Goal: Information Seeking & Learning: Find specific fact

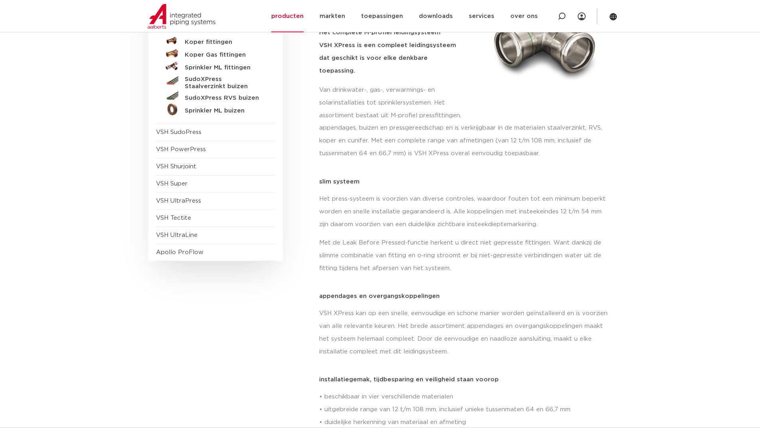
scroll to position [200, 0]
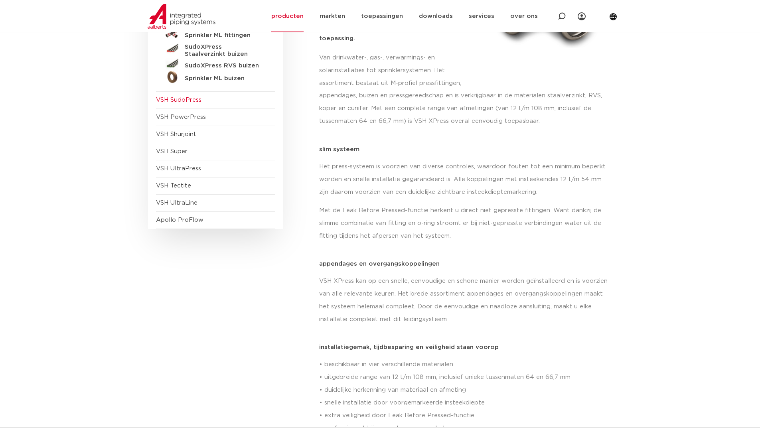
click at [190, 101] on span "VSH SudoPress" at bounding box center [179, 100] width 46 height 6
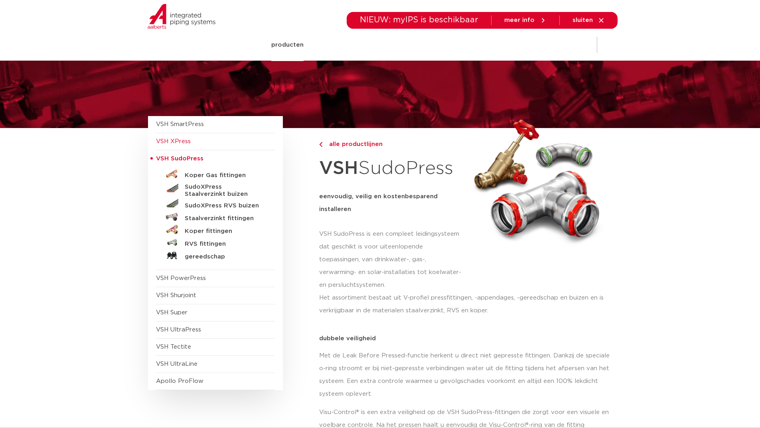
click at [185, 141] on span "VSH XPress" at bounding box center [173, 142] width 35 height 6
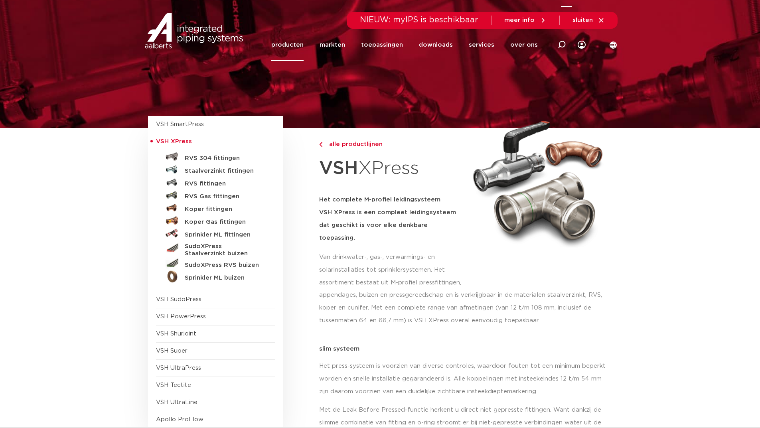
click at [565, 41] on icon at bounding box center [562, 45] width 8 height 8
click at [375, 42] on input "Zoeken" at bounding box center [446, 44] width 251 height 16
paste input "6190360"
type input "6190360"
click button "Zoeken" at bounding box center [0, 0] width 0 height 0
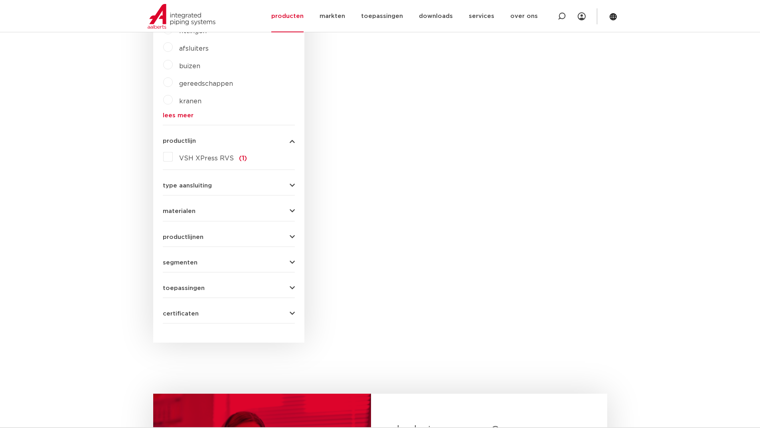
scroll to position [160, 0]
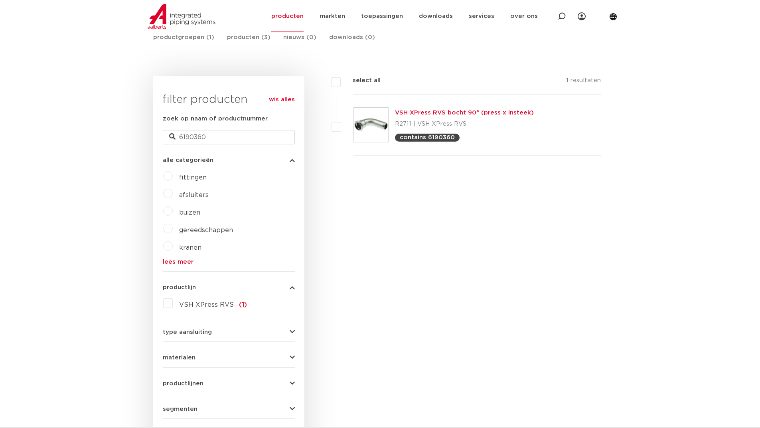
click at [428, 117] on div "VSH XPress RVS bocht 90° (press x insteek) R2711 | VSH XPress RVS contains 6190…" at bounding box center [464, 125] width 139 height 34
click at [429, 110] on link "VSH XPress RVS bocht 90° (press x insteek)" at bounding box center [464, 113] width 139 height 6
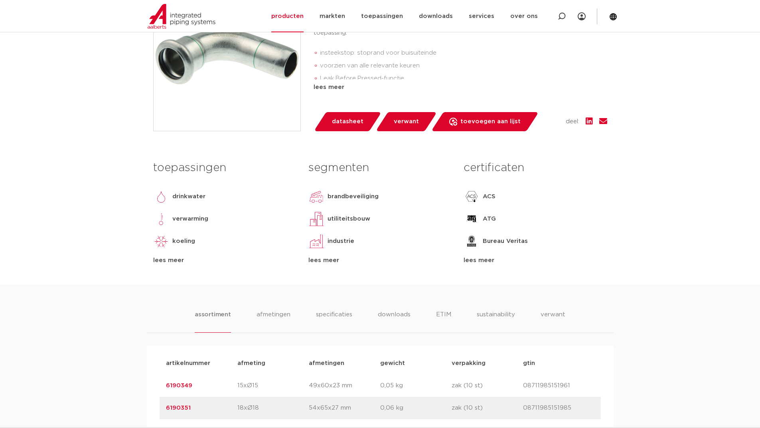
scroll to position [279, 0]
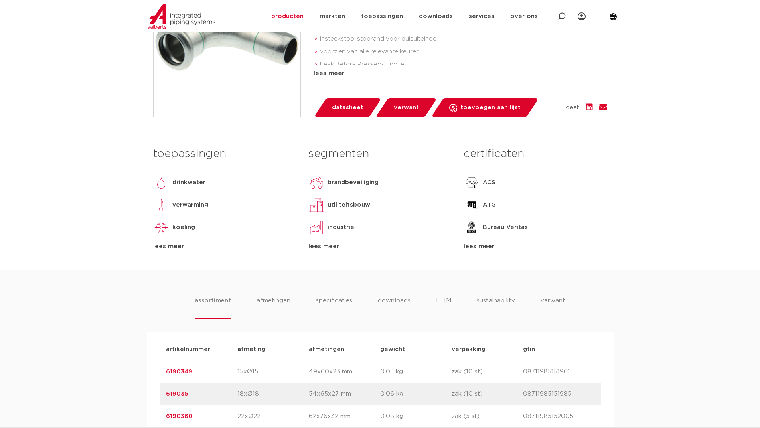
click at [346, 109] on span "datasheet" at bounding box center [348, 107] width 32 height 13
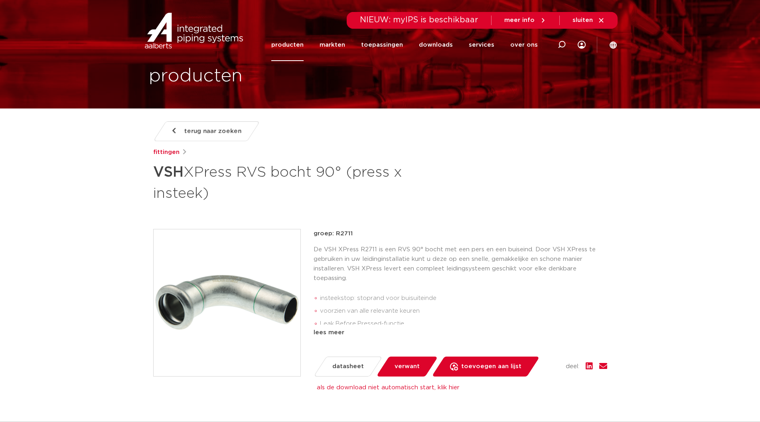
scroll to position [40, 0]
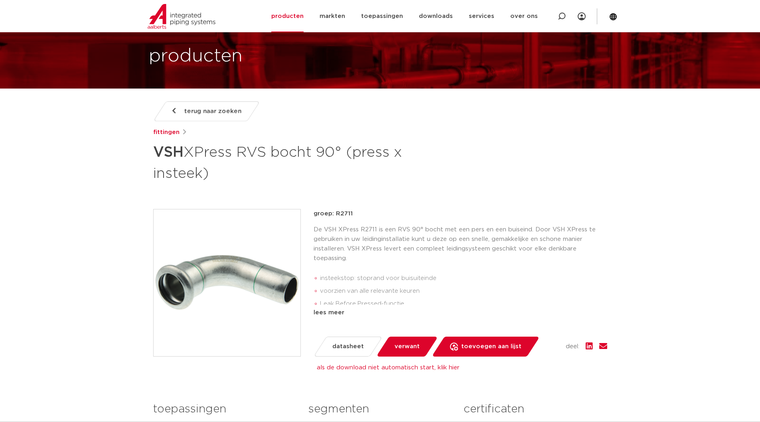
click at [212, 112] on span "terug naar zoeken" at bounding box center [212, 111] width 57 height 13
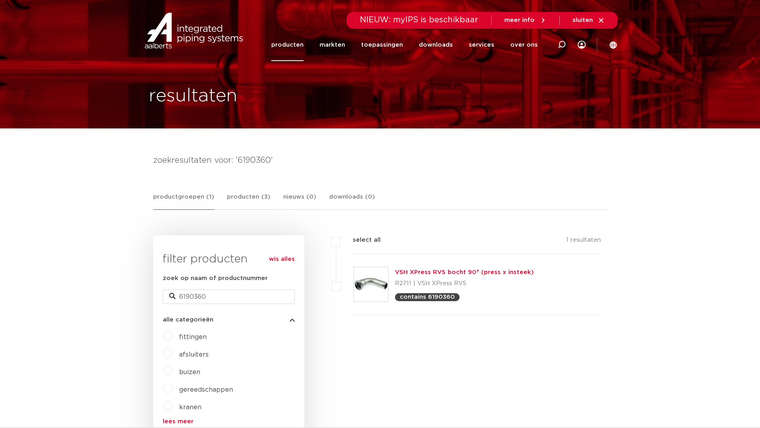
click at [299, 43] on link "producten" at bounding box center [287, 45] width 32 height 32
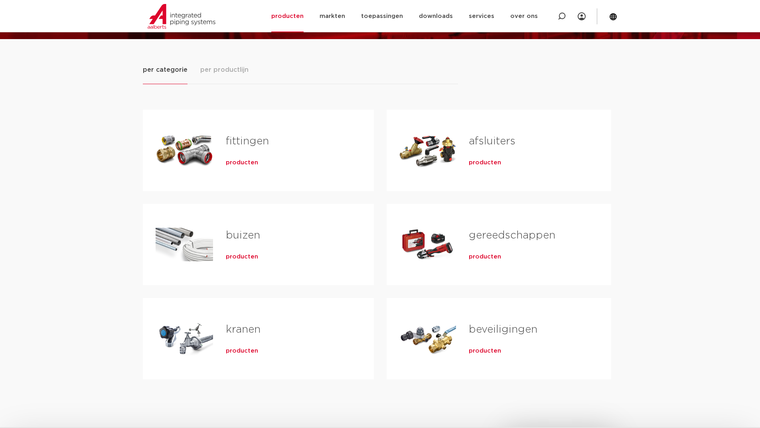
scroll to position [80, 0]
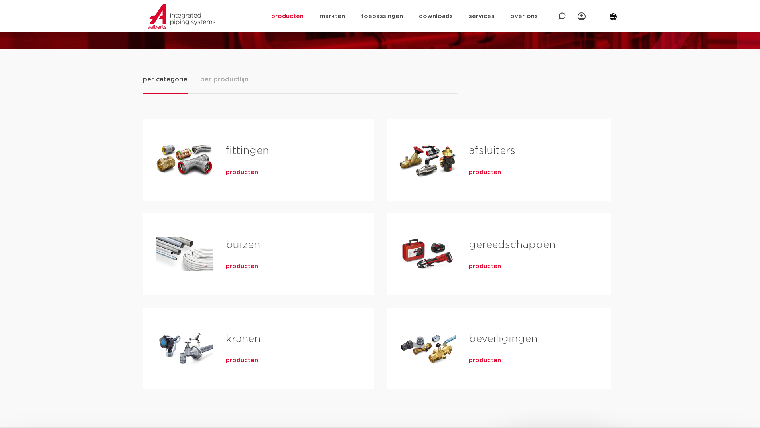
click at [469, 155] on div "afsluiters producten" at bounding box center [527, 160] width 142 height 56
click at [263, 152] on link "fittingen" at bounding box center [247, 151] width 43 height 10
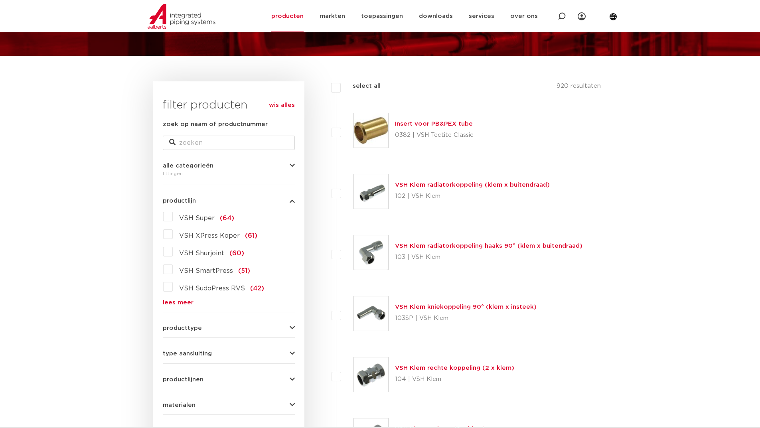
scroll to position [80, 0]
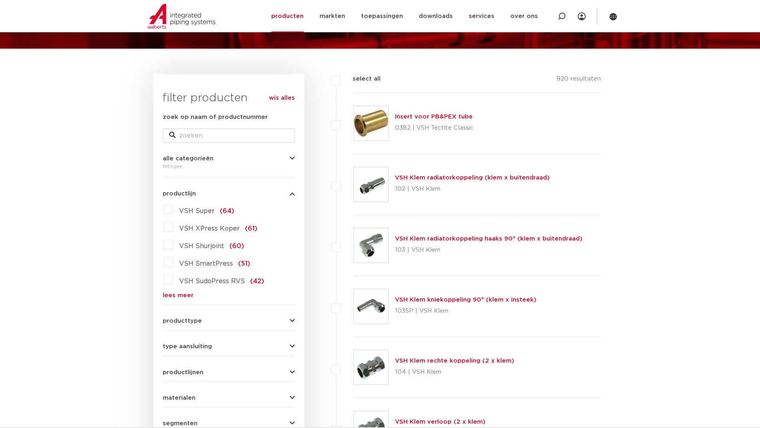
click at [173, 282] on label "VSH SudoPress RVS (42)" at bounding box center [218, 279] width 91 height 13
click at [0, 0] on input "VSH SudoPress RVS (42)" at bounding box center [0, 0] width 0 height 0
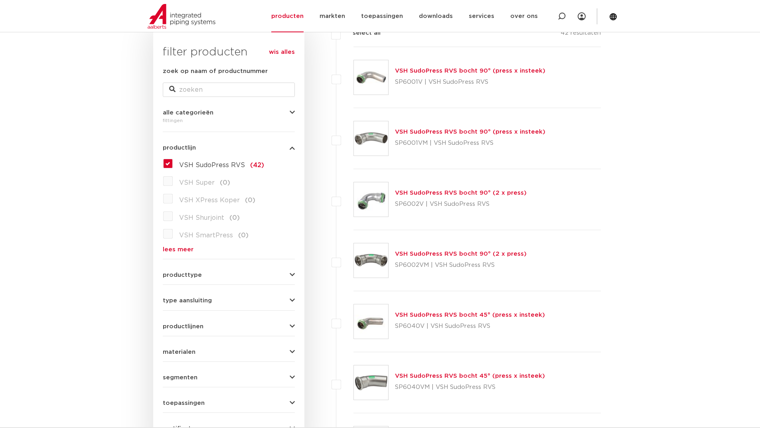
scroll to position [80, 0]
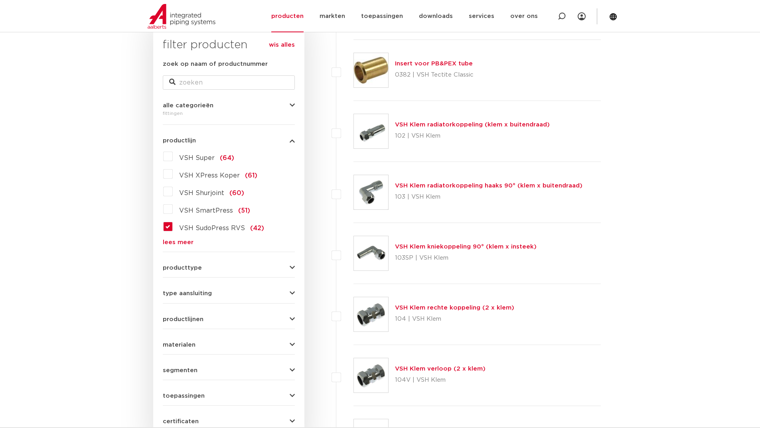
scroll to position [40, 0]
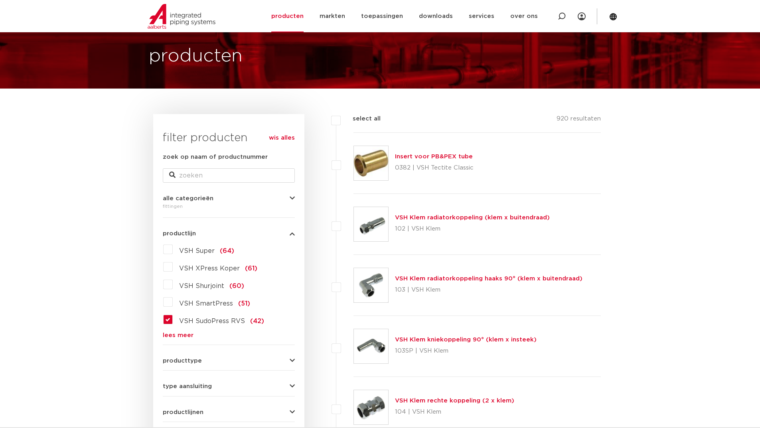
click at [173, 319] on label "VSH SudoPress RVS (42)" at bounding box center [218, 319] width 91 height 13
click at [0, 0] on input "VSH SudoPress RVS (42)" at bounding box center [0, 0] width 0 height 0
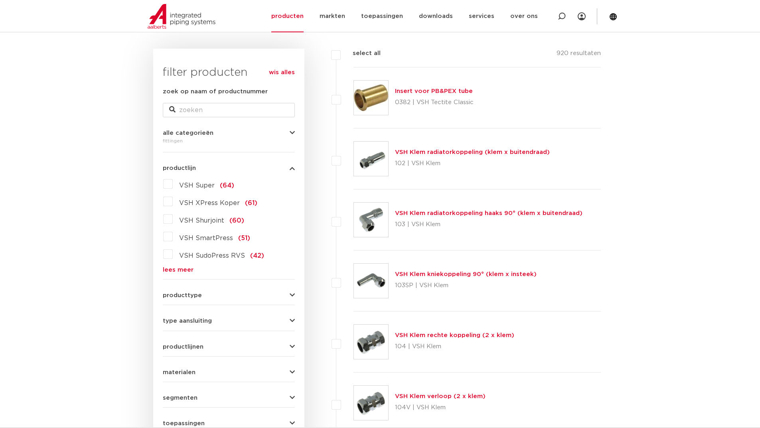
scroll to position [120, 0]
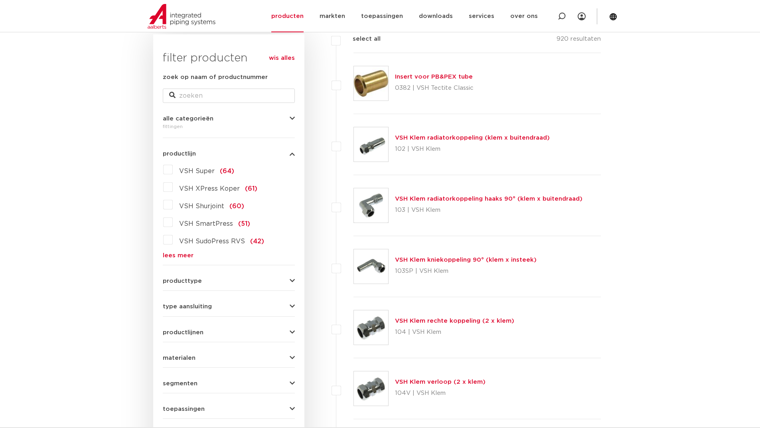
click at [177, 255] on link "lees meer" at bounding box center [229, 256] width 132 height 6
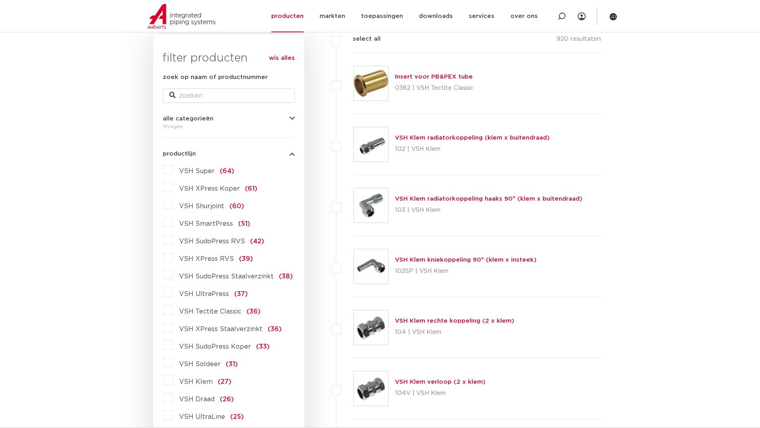
click at [173, 256] on label "VSH XPress RVS (39)" at bounding box center [213, 257] width 80 height 13
click at [0, 0] on input "VSH XPress RVS (39)" at bounding box center [0, 0] width 0 height 0
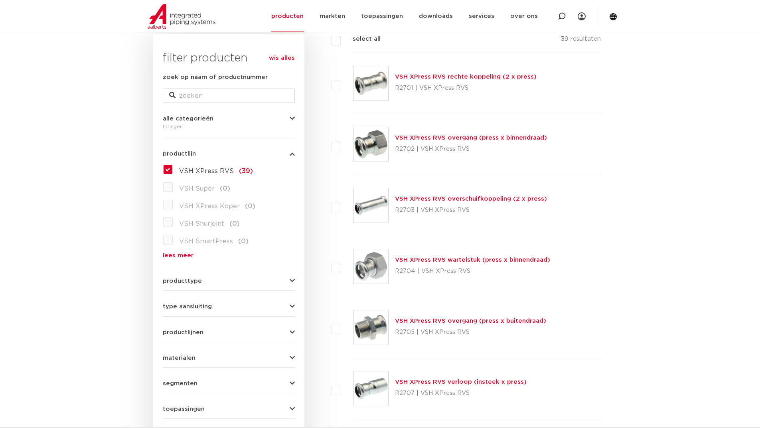
scroll to position [192, 0]
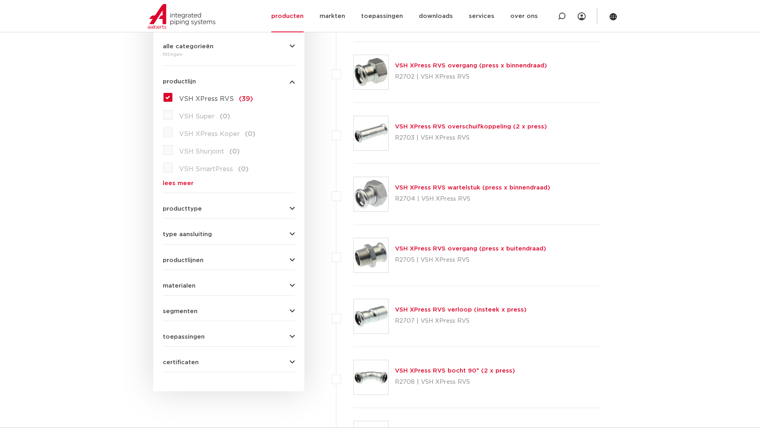
click at [426, 66] on link "VSH XPress RVS overgang (press x binnendraad)" at bounding box center [471, 66] width 152 height 6
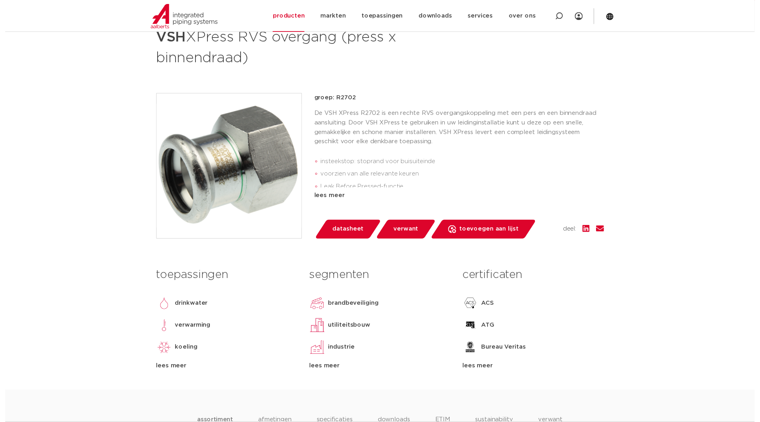
scroll to position [120, 0]
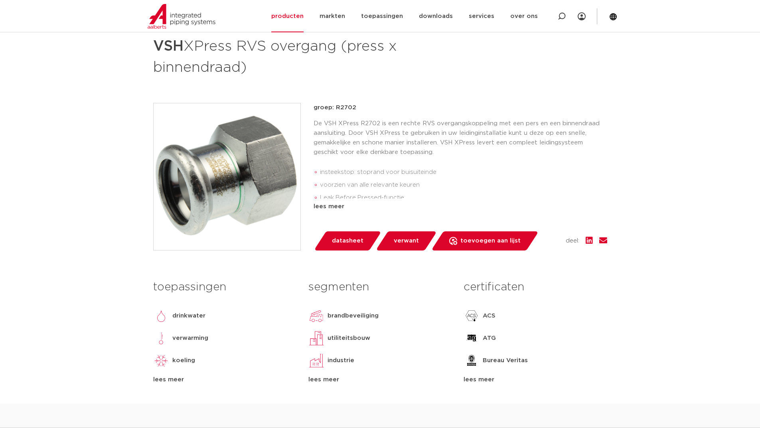
click at [335, 242] on span "datasheet" at bounding box center [348, 241] width 32 height 13
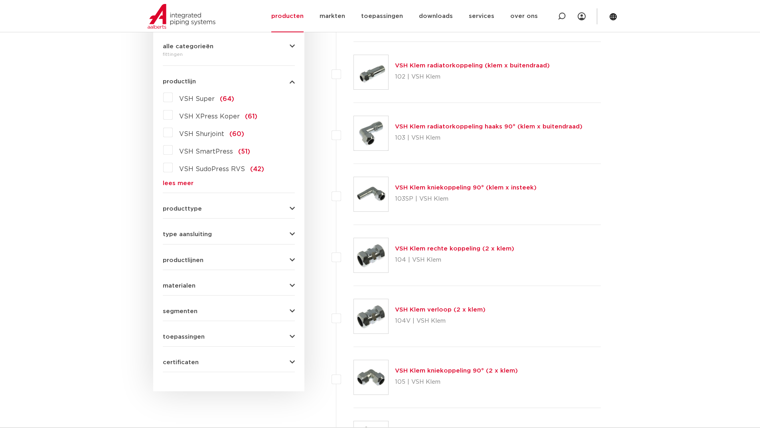
click at [173, 181] on link "lees meer" at bounding box center [229, 183] width 132 height 6
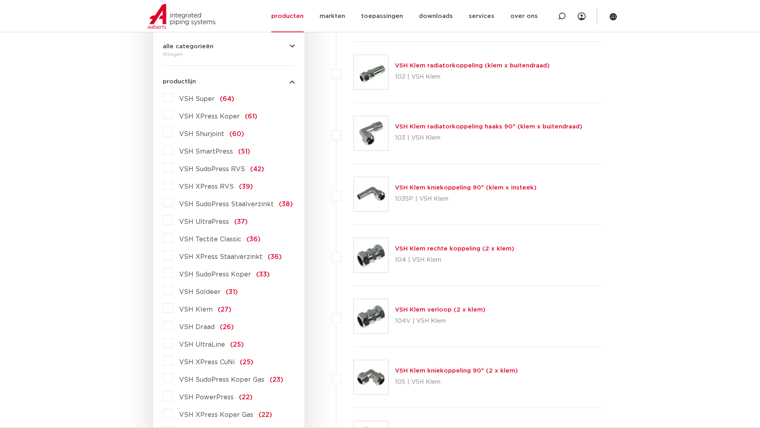
click at [173, 188] on label "VSH XPress RVS (39)" at bounding box center [213, 185] width 80 height 13
click at [0, 0] on input "VSH XPress RVS (39)" at bounding box center [0, 0] width 0 height 0
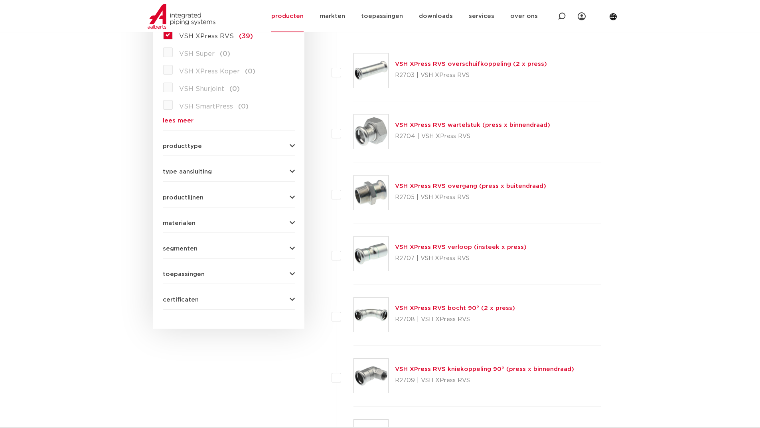
scroll to position [256, 0]
click at [467, 247] on link "VSH XPress RVS verloop (insteek x press)" at bounding box center [461, 246] width 132 height 6
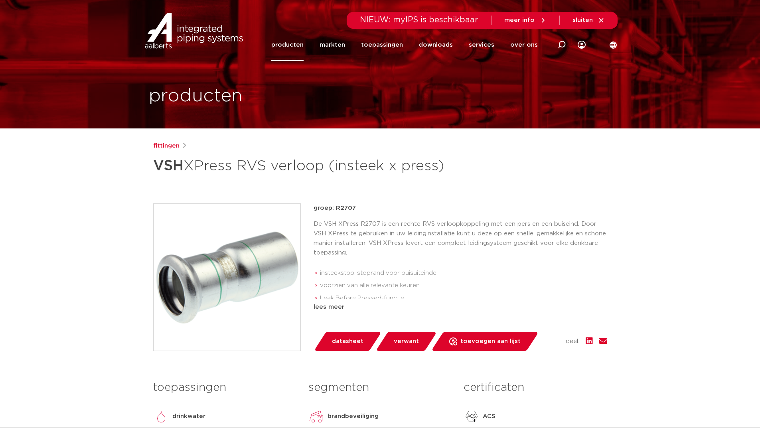
click at [360, 343] on span "datasheet" at bounding box center [348, 341] width 32 height 13
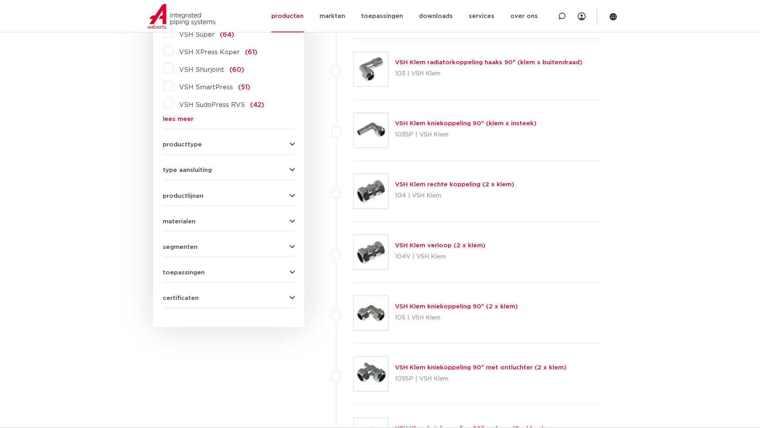
click at [179, 119] on link "lees meer" at bounding box center [229, 119] width 132 height 6
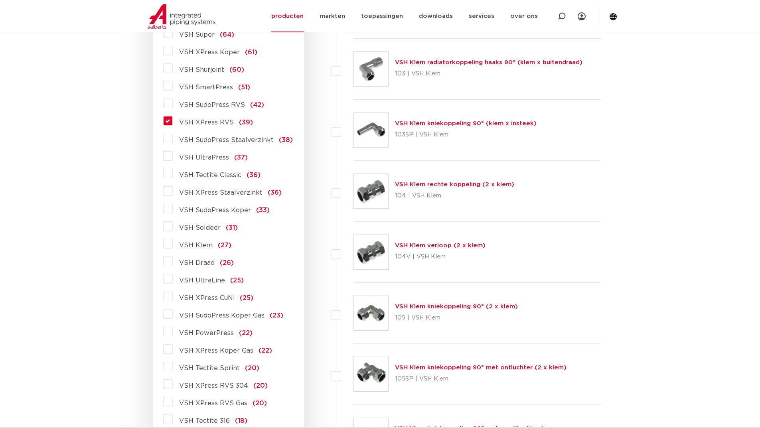
click at [173, 122] on label "VSH XPress RVS (39)" at bounding box center [213, 121] width 80 height 13
click at [0, 0] on input "VSH XPress RVS (39)" at bounding box center [0, 0] width 0 height 0
click at [173, 122] on label "VSH XPress RVS (39)" at bounding box center [213, 121] width 80 height 13
click at [0, 0] on input "VSH XPress RVS (39)" at bounding box center [0, 0] width 0 height 0
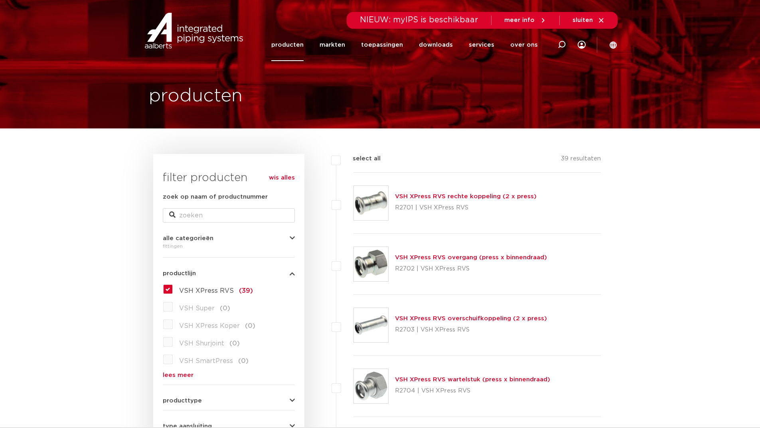
drag, startPoint x: 564, startPoint y: 46, endPoint x: 556, endPoint y: 61, distance: 17.3
click at [563, 45] on icon at bounding box center [562, 45] width 8 height 8
click at [428, 44] on input "Zoeken" at bounding box center [446, 44] width 251 height 16
paste input "6202537"
type input "6202537"
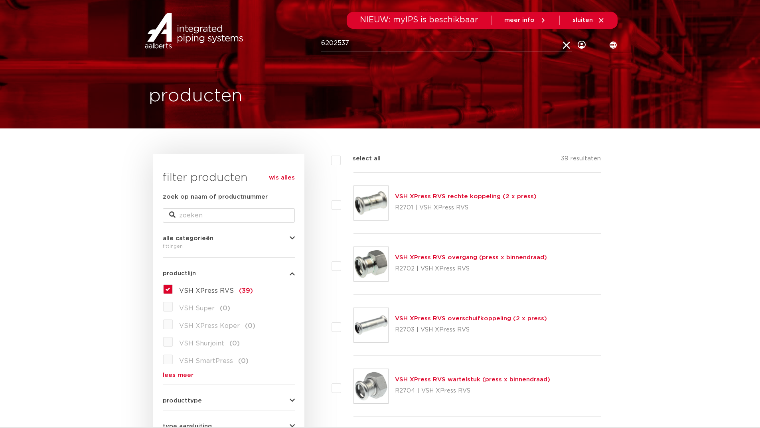
click button "Zoeken" at bounding box center [0, 0] width 0 height 0
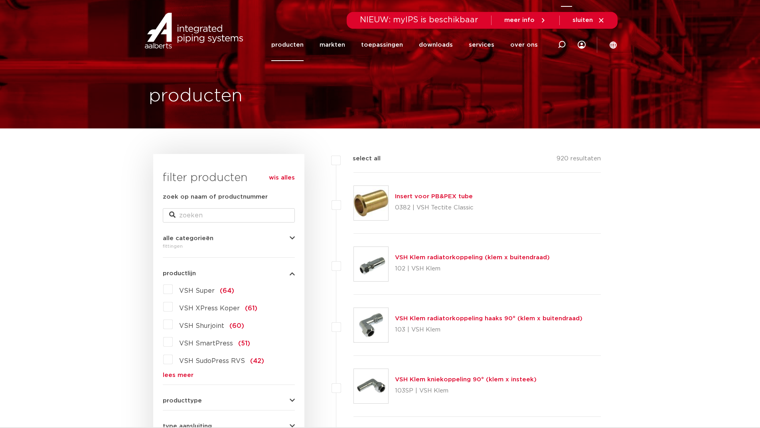
click at [561, 47] on icon at bounding box center [562, 45] width 8 height 8
click at [388, 44] on input "Zoeken" at bounding box center [446, 44] width 251 height 16
paste input "6191350"
type input "6191350"
click button "Zoeken" at bounding box center [0, 0] width 0 height 0
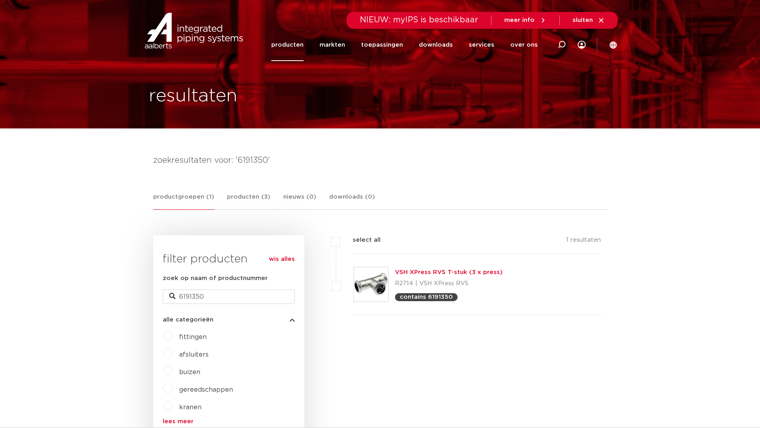
click at [433, 271] on link "VSH XPress RVS T-stuk (3 x press)" at bounding box center [449, 272] width 108 height 6
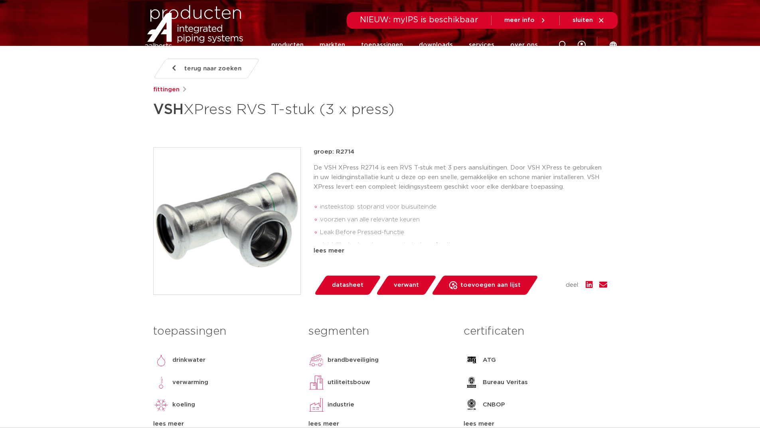
scroll to position [120, 0]
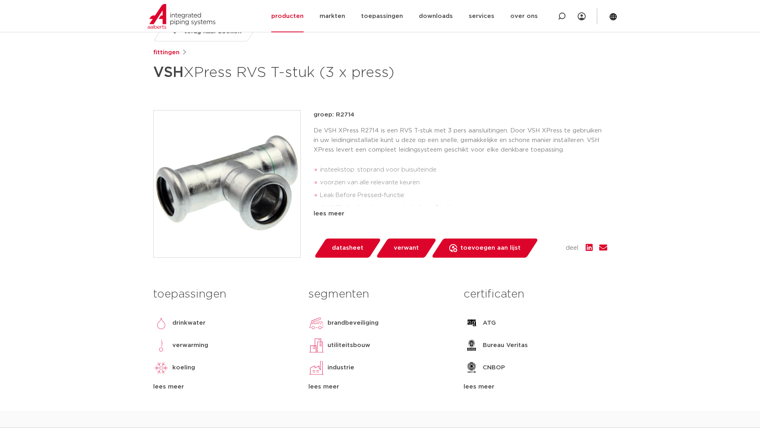
click at [346, 251] on span "datasheet" at bounding box center [348, 248] width 32 height 13
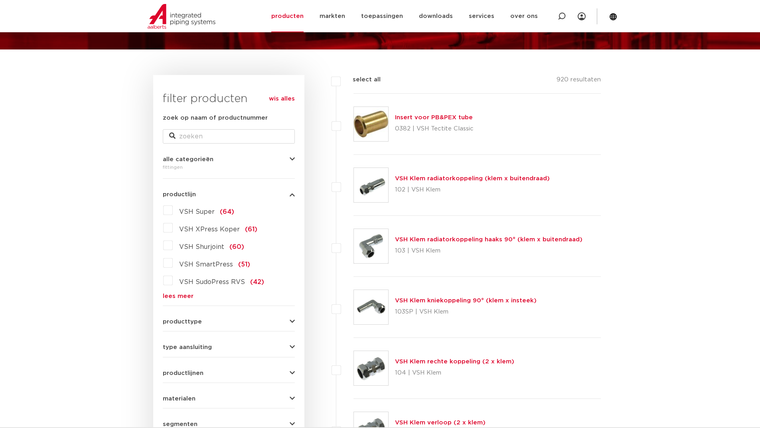
scroll to position [80, 0]
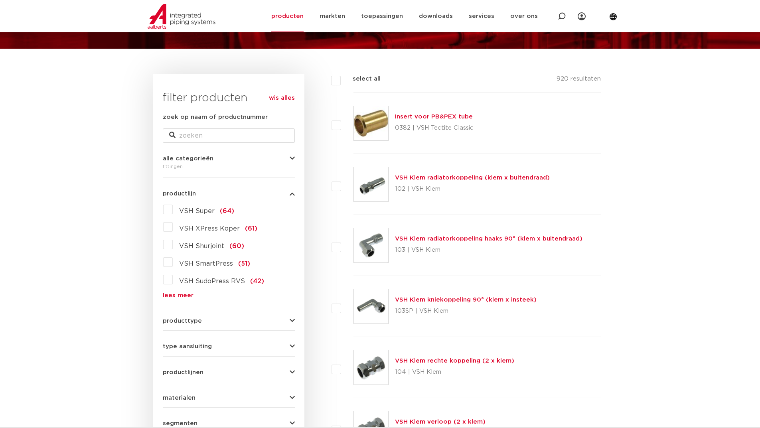
click at [178, 292] on div "VSH Super (64) VSH XPress Koper (61) VSH Shurjoint (60) VSH SmartPress (51) VSH…" at bounding box center [229, 250] width 132 height 95
click at [180, 296] on link "lees meer" at bounding box center [229, 296] width 132 height 6
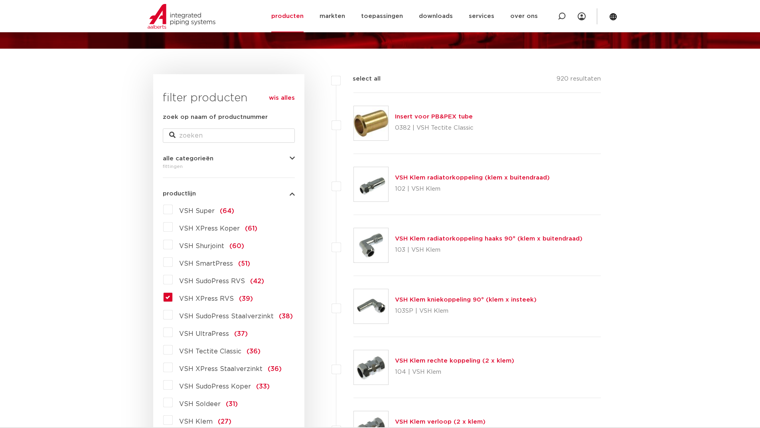
click at [173, 296] on label "VSH XPress RVS (39)" at bounding box center [213, 297] width 80 height 13
click at [0, 0] on input "VSH XPress RVS (39)" at bounding box center [0, 0] width 0 height 0
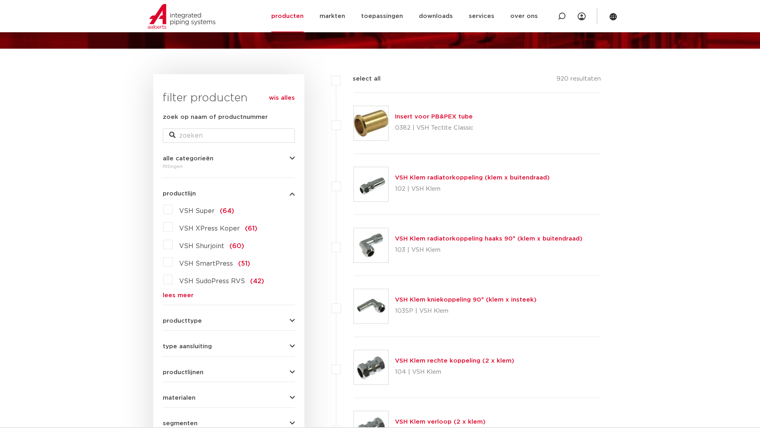
click at [178, 297] on link "lees meer" at bounding box center [229, 296] width 132 height 6
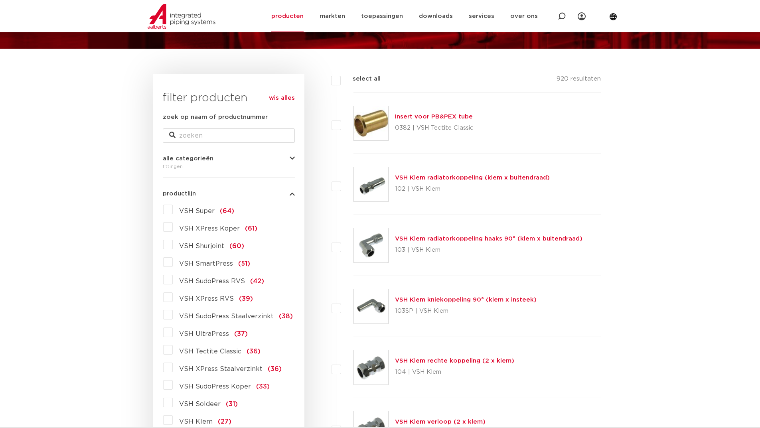
click at [173, 298] on label "VSH XPress RVS (39)" at bounding box center [213, 297] width 80 height 13
click at [0, 0] on input "VSH XPress RVS (39)" at bounding box center [0, 0] width 0 height 0
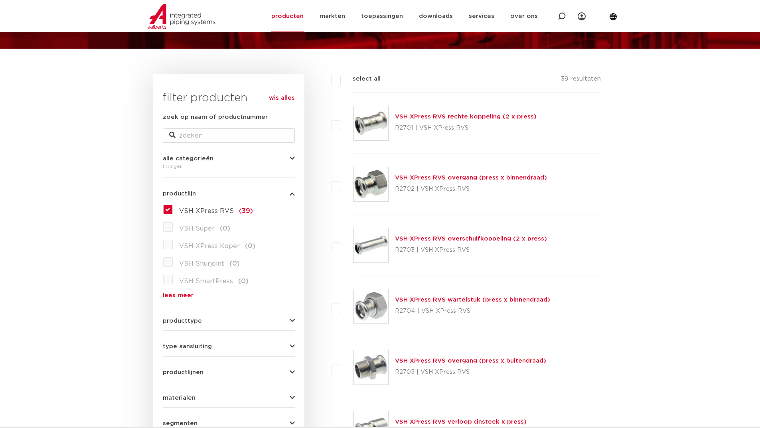
scroll to position [80, 0]
click at [460, 114] on link "VSH XPress RVS rechte koppeling (2 x press)" at bounding box center [466, 117] width 142 height 6
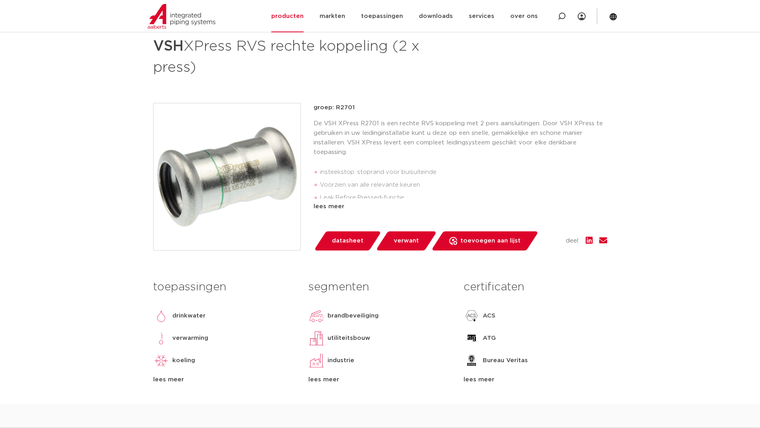
click at [364, 242] on link "datasheet" at bounding box center [348, 241] width 68 height 19
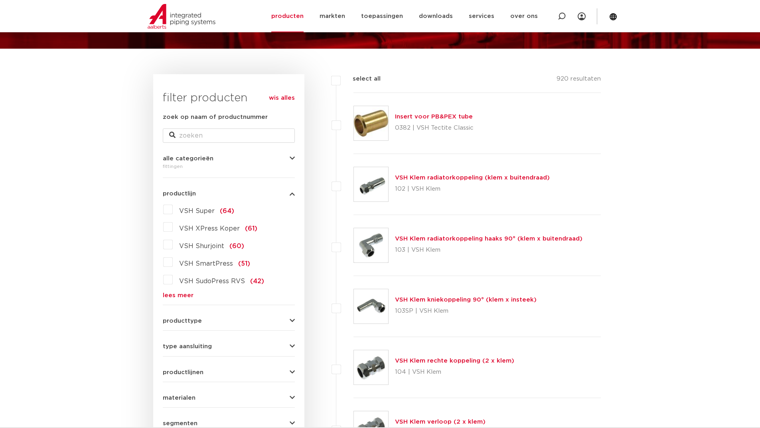
click at [183, 297] on link "lees meer" at bounding box center [229, 296] width 132 height 6
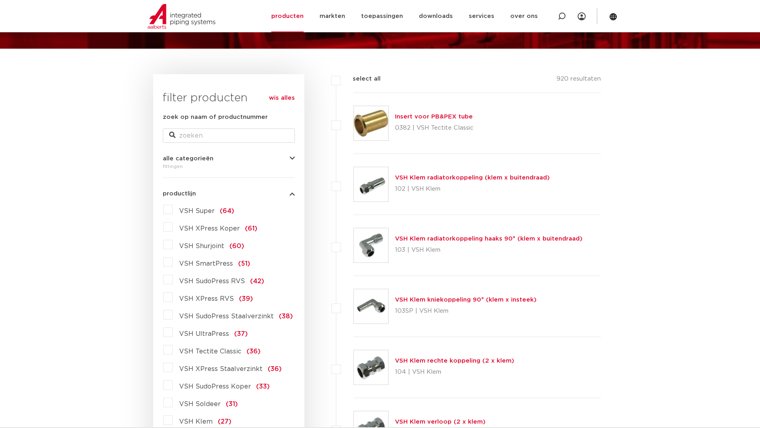
click at [173, 297] on label "VSH XPress RVS (39)" at bounding box center [213, 297] width 80 height 13
click at [0, 0] on input "VSH XPress RVS (39)" at bounding box center [0, 0] width 0 height 0
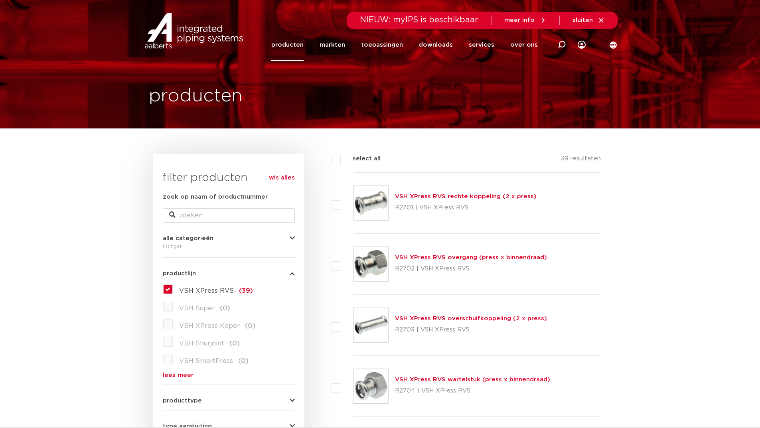
click at [192, 239] on span "alle categorieën" at bounding box center [188, 239] width 51 height 6
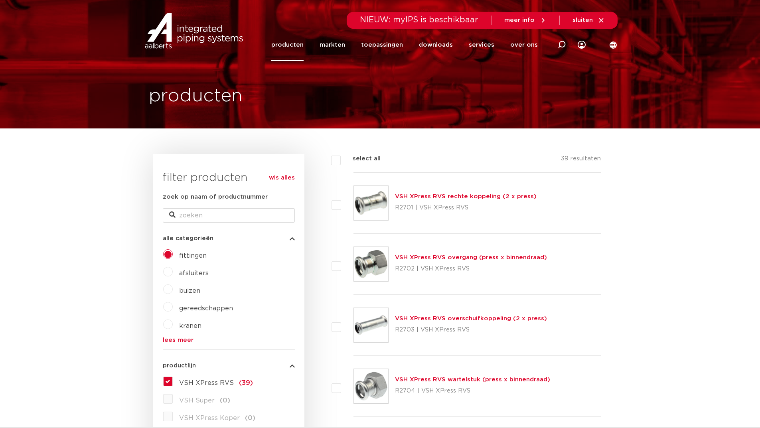
click at [173, 273] on label "afsluiters" at bounding box center [191, 271] width 36 height 13
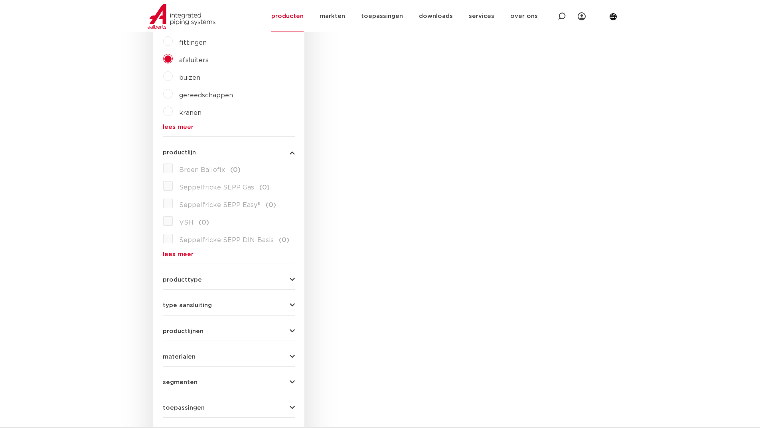
scroll to position [279, 0]
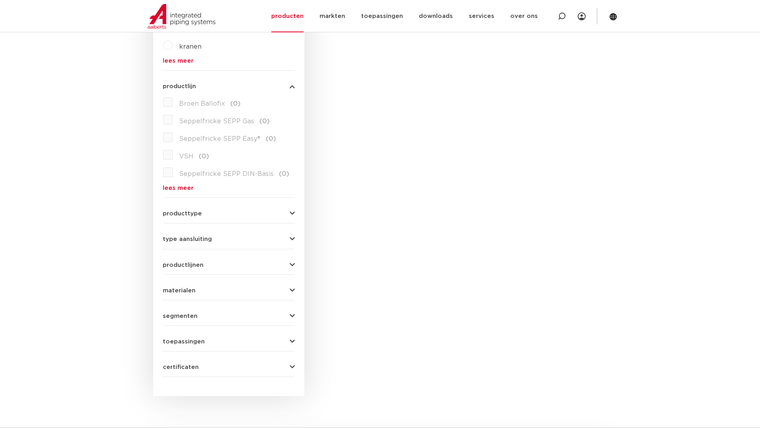
click at [178, 192] on form "zoek op naam of productnummer alle categorieën afsluiters [GEOGRAPHIC_DATA] afs…" at bounding box center [229, 145] width 132 height 464
click at [178, 188] on link "lees meer" at bounding box center [229, 188] width 132 height 6
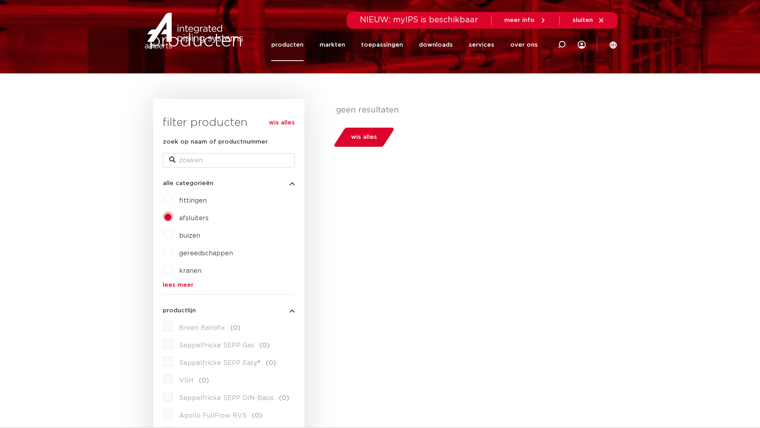
scroll to position [0, 0]
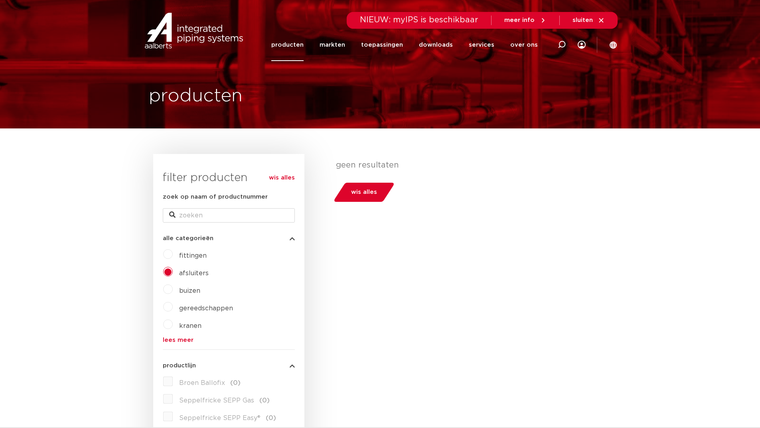
click at [269, 179] on h3 "filter producten" at bounding box center [229, 178] width 132 height 16
click at [280, 178] on link "wis alles" at bounding box center [282, 178] width 26 height 10
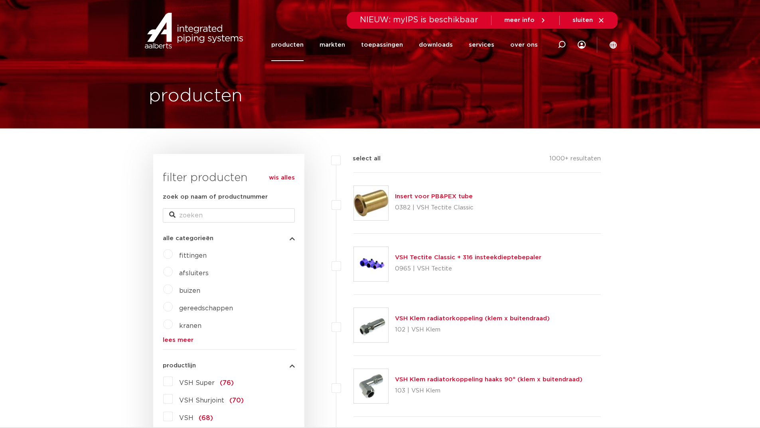
click at [173, 270] on label "afsluiters" at bounding box center [191, 271] width 36 height 13
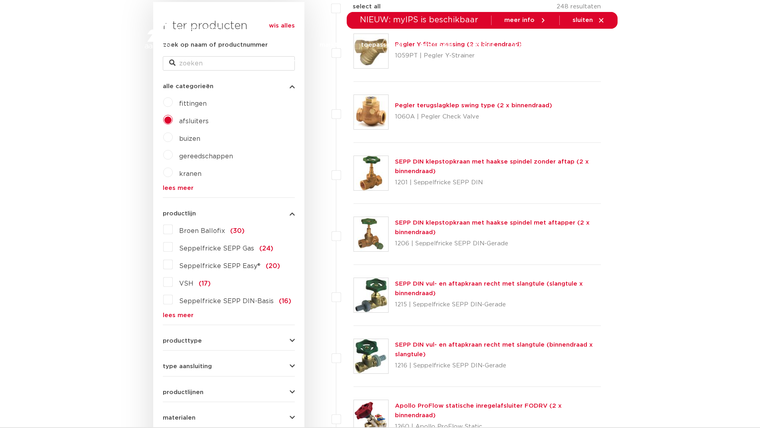
scroll to position [200, 0]
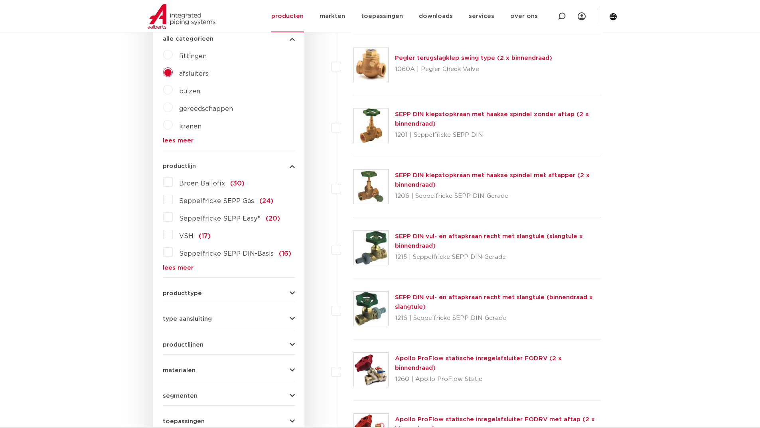
click at [173, 235] on label "VSH (17)" at bounding box center [192, 234] width 38 height 13
click at [0, 0] on input "VSH (17)" at bounding box center [0, 0] width 0 height 0
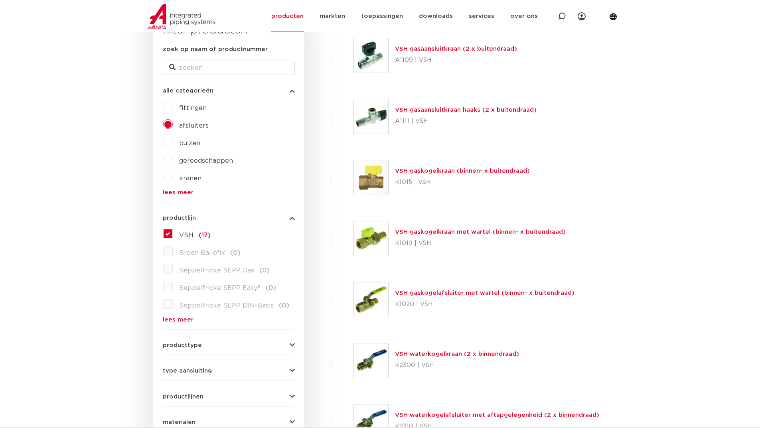
scroll to position [160, 0]
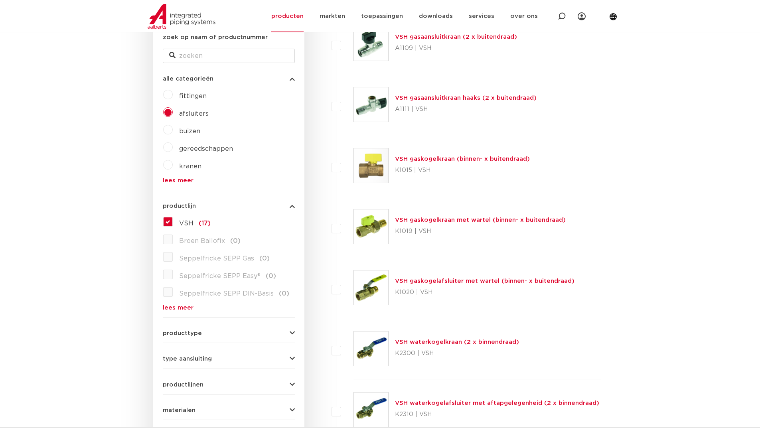
click at [176, 176] on div "fittingen afsluiters buizen gereedschappen kranen beveiligingen lees meer lees …" at bounding box center [229, 135] width 132 height 95
click at [176, 181] on link "lees meer" at bounding box center [229, 181] width 132 height 6
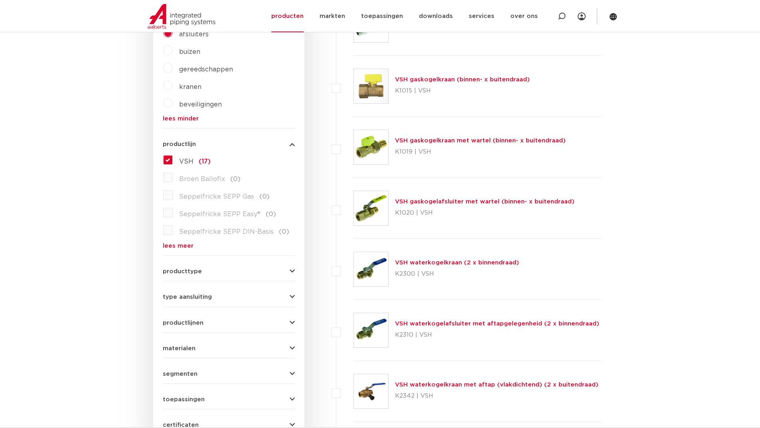
scroll to position [240, 0]
click at [182, 249] on form "zoek op naam of productnummer alle categorieën afsluiters fittingen afsluiters …" at bounding box center [229, 194] width 132 height 482
click at [182, 246] on link "lees meer" at bounding box center [229, 246] width 132 height 6
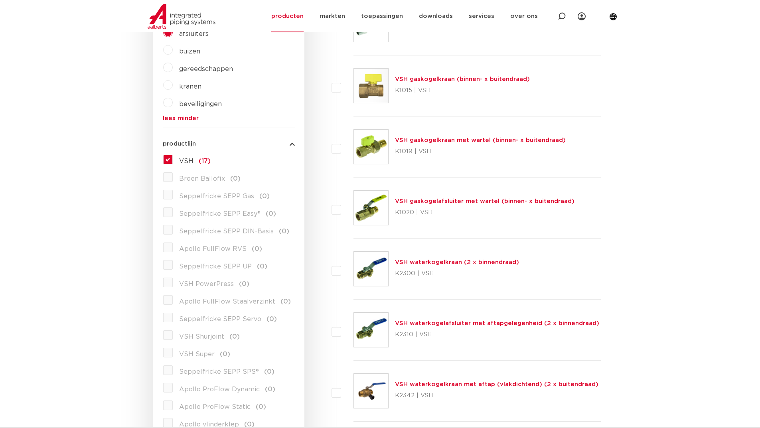
click at [173, 161] on label "VSH (17)" at bounding box center [192, 159] width 38 height 13
click at [0, 0] on input "VSH (17)" at bounding box center [0, 0] width 0 height 0
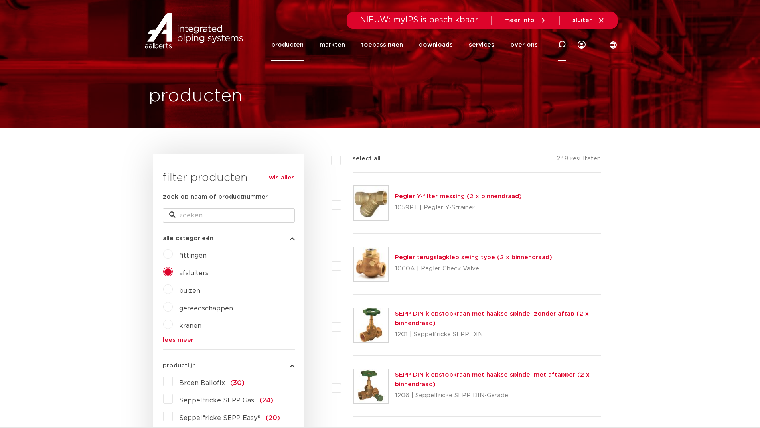
click at [563, 46] on icon at bounding box center [562, 45] width 8 height 8
paste input "2020000100"
type input "2020000100"
click button "Zoeken" at bounding box center [0, 0] width 0 height 0
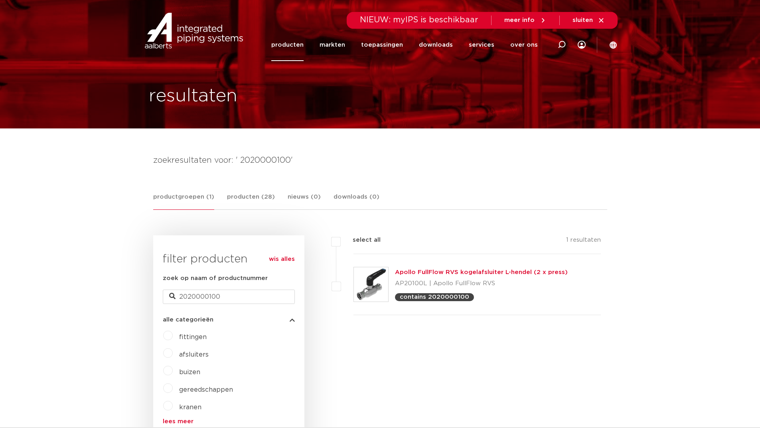
click at [418, 271] on link "Apollo FullFlow RVS kogelafsluiter L-hendel (2 x press)" at bounding box center [481, 272] width 173 height 6
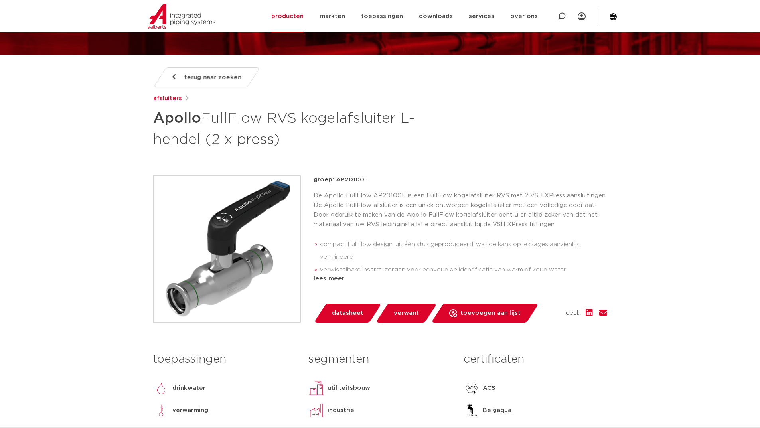
scroll to position [80, 0]
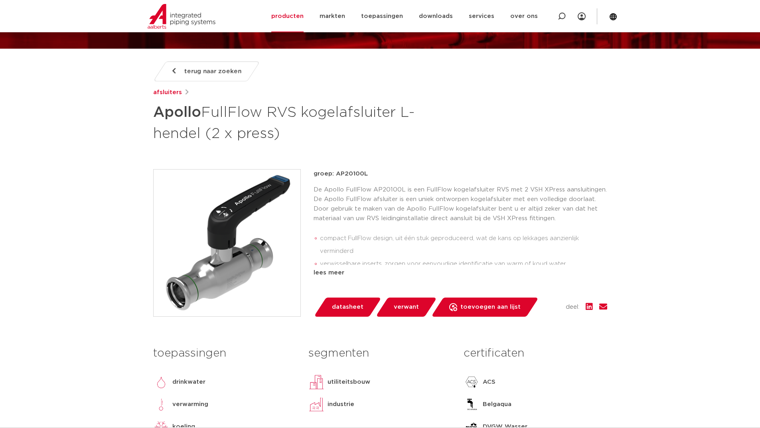
click at [345, 308] on span "datasheet" at bounding box center [348, 307] width 32 height 13
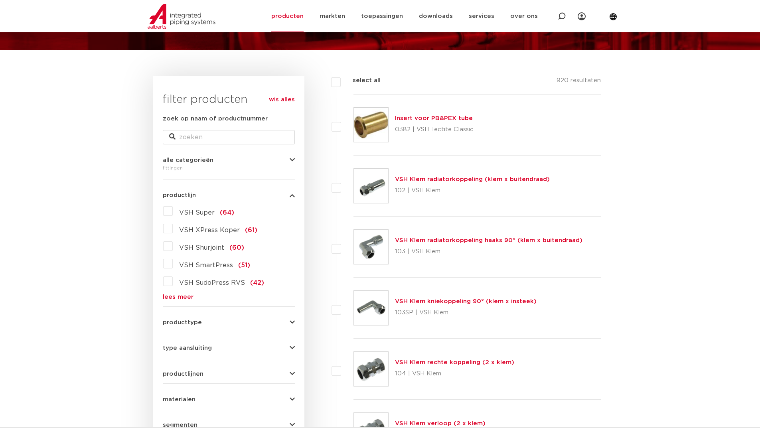
scroll to position [80, 0]
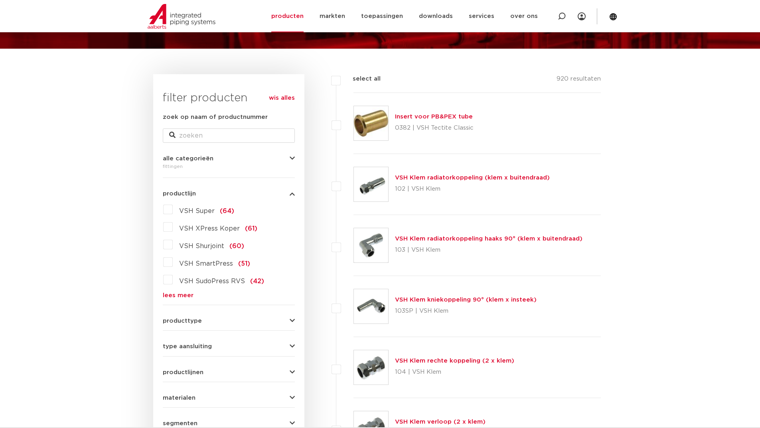
click at [181, 293] on link "lees meer" at bounding box center [229, 296] width 132 height 6
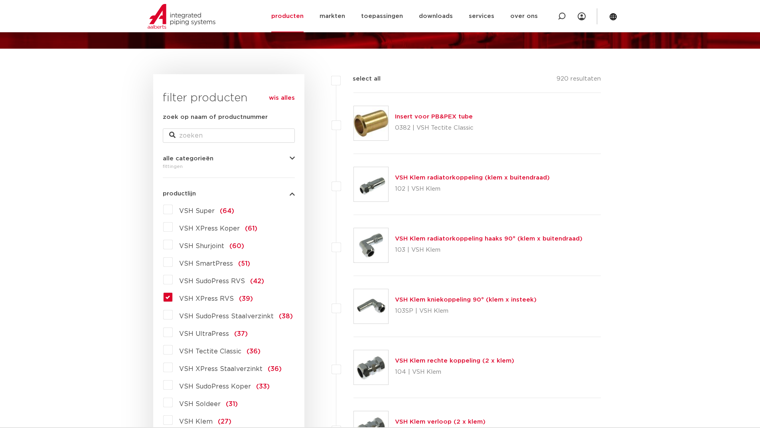
click at [173, 297] on label "VSH XPress RVS (39)" at bounding box center [213, 297] width 80 height 13
click at [0, 0] on input "VSH XPress RVS (39)" at bounding box center [0, 0] width 0 height 0
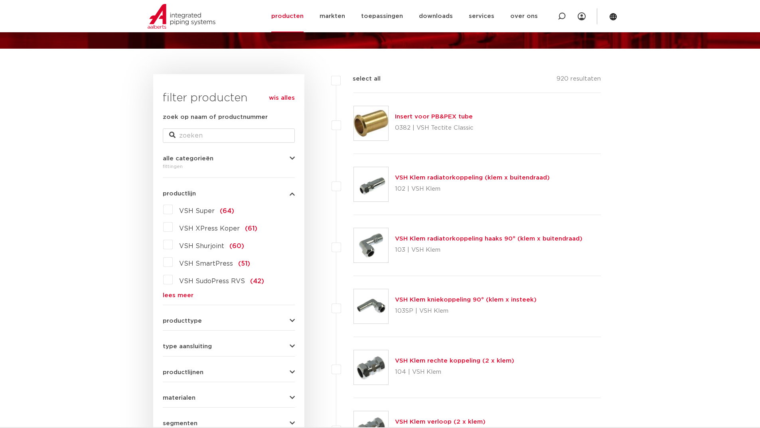
drag, startPoint x: 176, startPoint y: 307, endPoint x: 176, endPoint y: 302, distance: 4.8
click at [176, 306] on form "zoek op naam of productnummer alle categorieën [GEOGRAPHIC_DATA] [GEOGRAPHIC_DA…" at bounding box center [229, 299] width 132 height 372
click at [177, 296] on link "lees meer" at bounding box center [229, 296] width 132 height 6
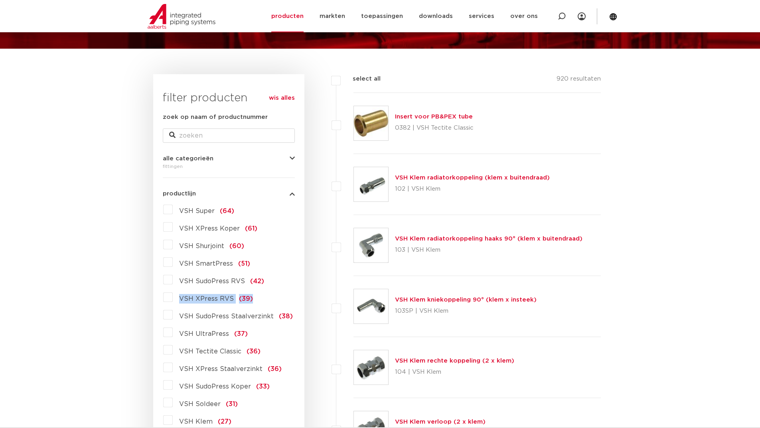
click at [173, 298] on label "VSH XPress RVS (39)" at bounding box center [213, 297] width 80 height 13
click at [173, 297] on label "VSH XPress RVS (39)" at bounding box center [213, 297] width 80 height 13
click at [0, 0] on input "VSH XPress RVS (39)" at bounding box center [0, 0] width 0 height 0
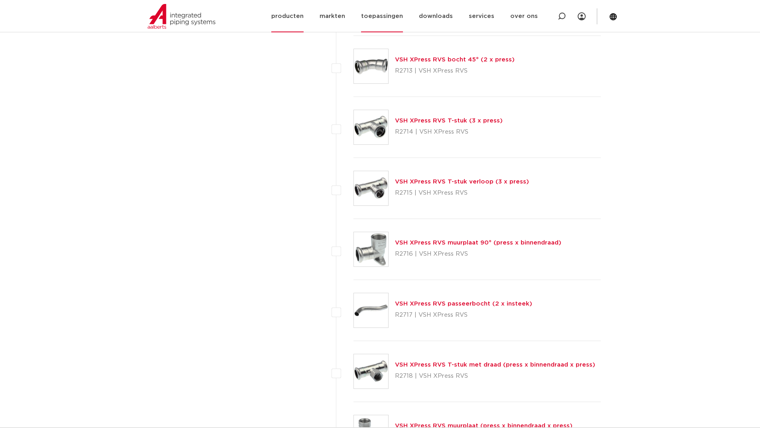
scroll to position [679, 0]
